Goal: Task Accomplishment & Management: Use online tool/utility

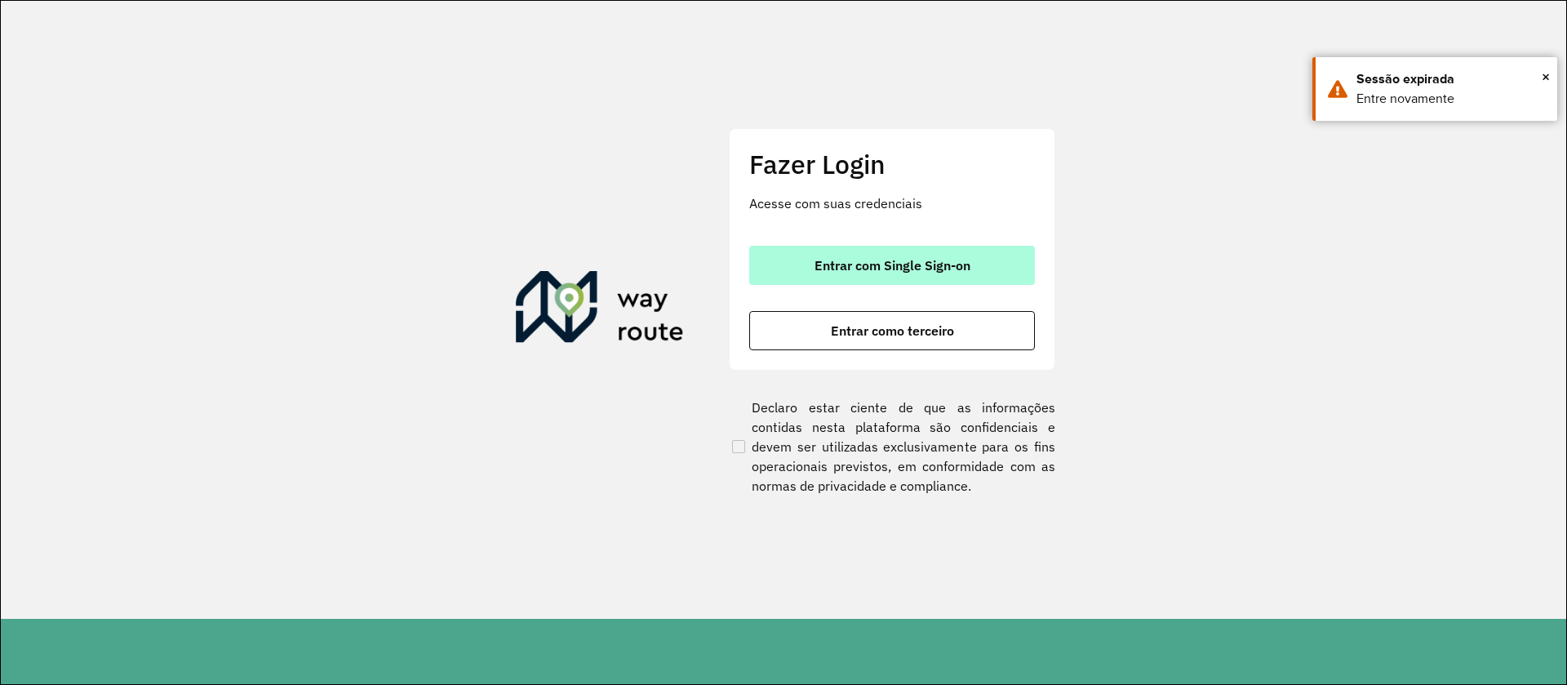
click at [871, 268] on span "Entrar com Single Sign-on" at bounding box center [893, 265] width 156 height 13
click at [910, 272] on span "Entrar com Single Sign-on" at bounding box center [893, 265] width 156 height 13
